Goal: Communication & Community: Share content

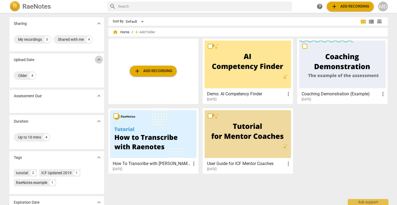
click at [97, 61] on span "expand_more" at bounding box center [99, 60] width 6 height 6
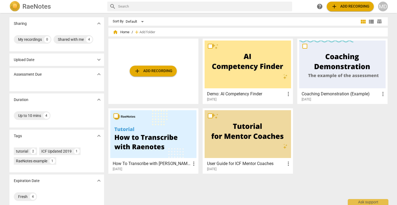
click at [97, 61] on span "expand_more" at bounding box center [99, 60] width 6 height 6
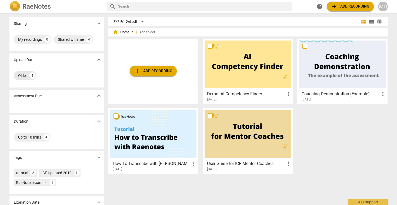
click at [26, 77] on div "Older 4" at bounding box center [25, 75] width 23 height 9
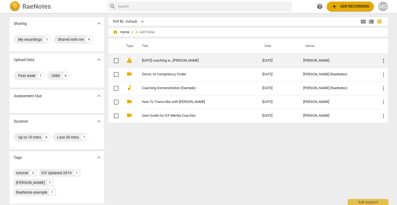
click at [157, 60] on link "9 10 2025 coaching w_ Sarah" at bounding box center [192, 61] width 101 height 4
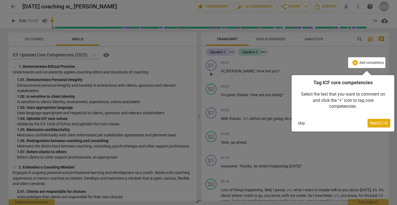
click at [374, 123] on span "Next ( 1 / 4 )" at bounding box center [379, 123] width 18 height 5
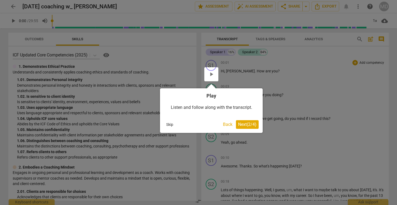
click at [247, 124] on span "Next ( 2 / 4 )" at bounding box center [247, 124] width 18 height 5
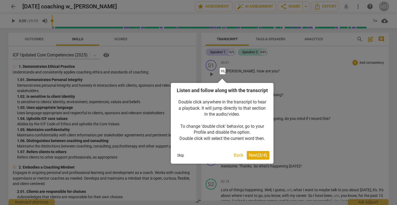
click at [256, 158] on span "Next ( 3 / 4 )" at bounding box center [258, 155] width 18 height 5
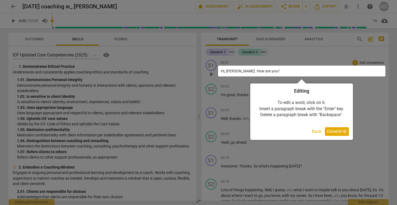
click at [341, 133] on span "Done ( 4 / 4 )" at bounding box center [337, 131] width 20 height 5
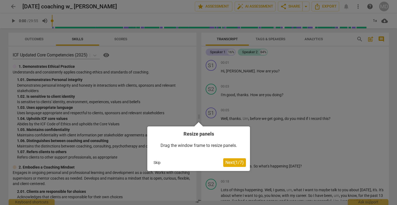
click at [240, 163] on span "Next ( 1 / 7 )" at bounding box center [235, 162] width 18 height 5
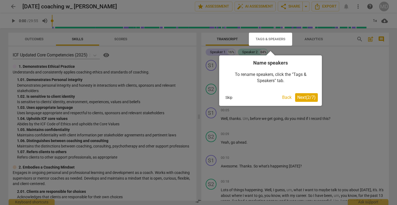
click at [308, 99] on span "Next ( 2 / 7 )" at bounding box center [307, 97] width 18 height 5
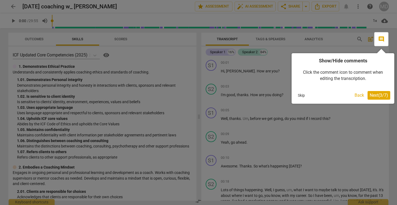
click at [383, 97] on span "Next ( 3 / 7 )" at bounding box center [379, 95] width 18 height 5
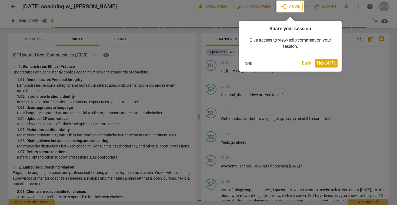
click at [332, 65] on span "Next ( 4 / 7 )" at bounding box center [326, 63] width 18 height 5
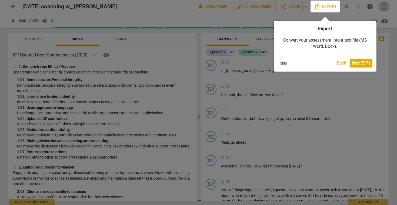
click at [360, 64] on span "Next ( 5 / 7 )" at bounding box center [361, 63] width 18 height 5
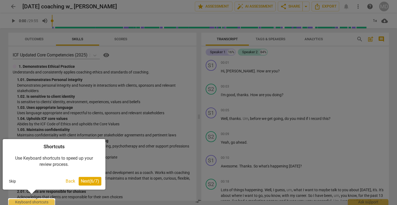
click at [88, 183] on span "Next ( 6 / 7 )" at bounding box center [90, 181] width 18 height 5
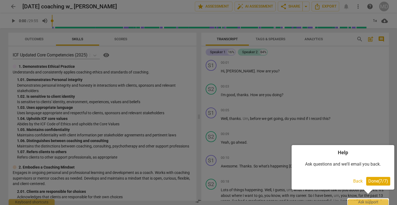
click at [382, 179] on span "Done ( 7 / 7 )" at bounding box center [379, 181] width 20 height 5
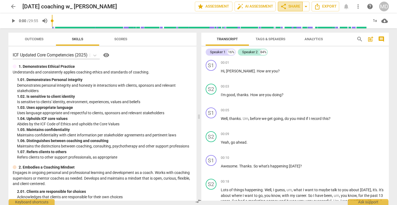
click at [293, 6] on span "share Share" at bounding box center [290, 6] width 20 height 6
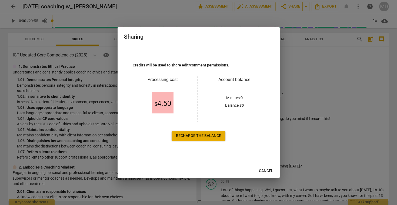
click at [199, 134] on span "Recharge the balance" at bounding box center [198, 135] width 45 height 5
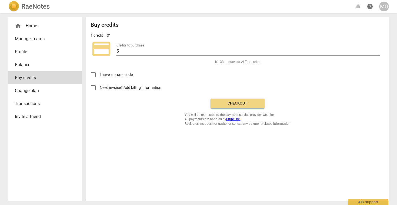
click at [242, 101] on span "Checkout" at bounding box center [237, 103] width 45 height 5
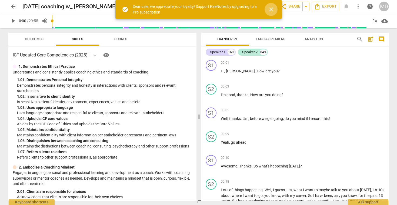
click at [273, 9] on span "close" at bounding box center [271, 9] width 6 height 6
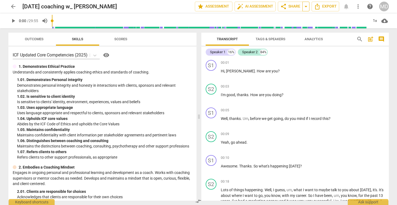
click at [306, 6] on span "arrow_drop_down" at bounding box center [306, 6] width 6 height 6
click at [290, 6] on span "share Share" at bounding box center [290, 6] width 20 height 6
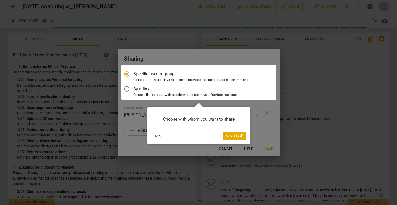
click at [232, 137] on span "Next ( 1 / 4 )" at bounding box center [235, 136] width 18 height 5
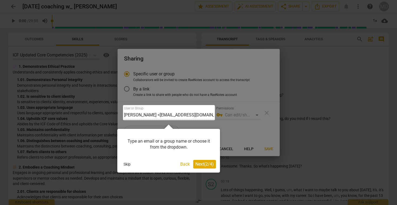
click at [199, 165] on span "Next ( 2 / 4 )" at bounding box center [205, 164] width 18 height 5
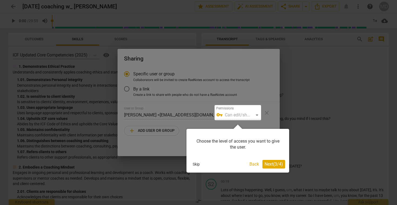
click at [275, 164] on span "Next ( 3 / 4 )" at bounding box center [274, 164] width 18 height 5
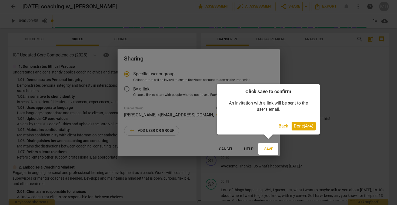
click at [308, 127] on span "Done ( 4 / 4 )" at bounding box center [304, 126] width 20 height 5
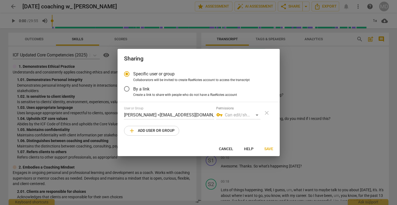
click at [155, 130] on span "add Add user or group" at bounding box center [152, 131] width 46 height 6
radio input "false"
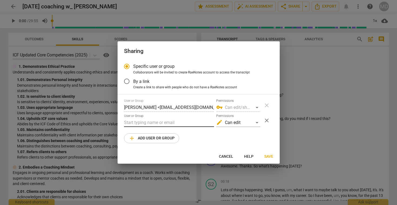
click at [142, 123] on input "text" at bounding box center [169, 122] width 90 height 9
paste input "kelly@canadacoachacademy.com"
type input "kelly@canadacoachacademy.com"
click at [259, 121] on div "edit Can edit" at bounding box center [238, 122] width 44 height 9
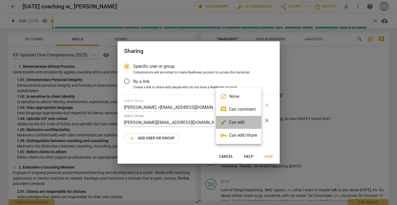
click at [247, 124] on li "edit Can edit" at bounding box center [238, 122] width 45 height 13
radio input "false"
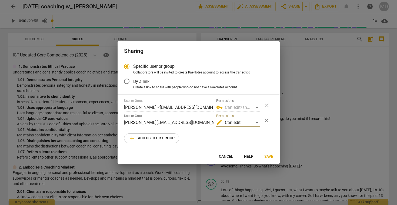
click at [268, 157] on span "Save" at bounding box center [269, 156] width 9 height 5
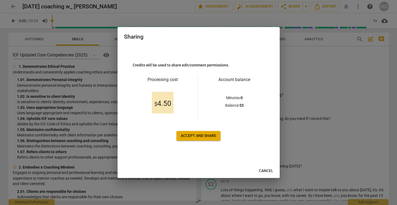
click at [198, 137] on span "Accept and share" at bounding box center [198, 135] width 35 height 5
